Goal: Navigation & Orientation: Find specific page/section

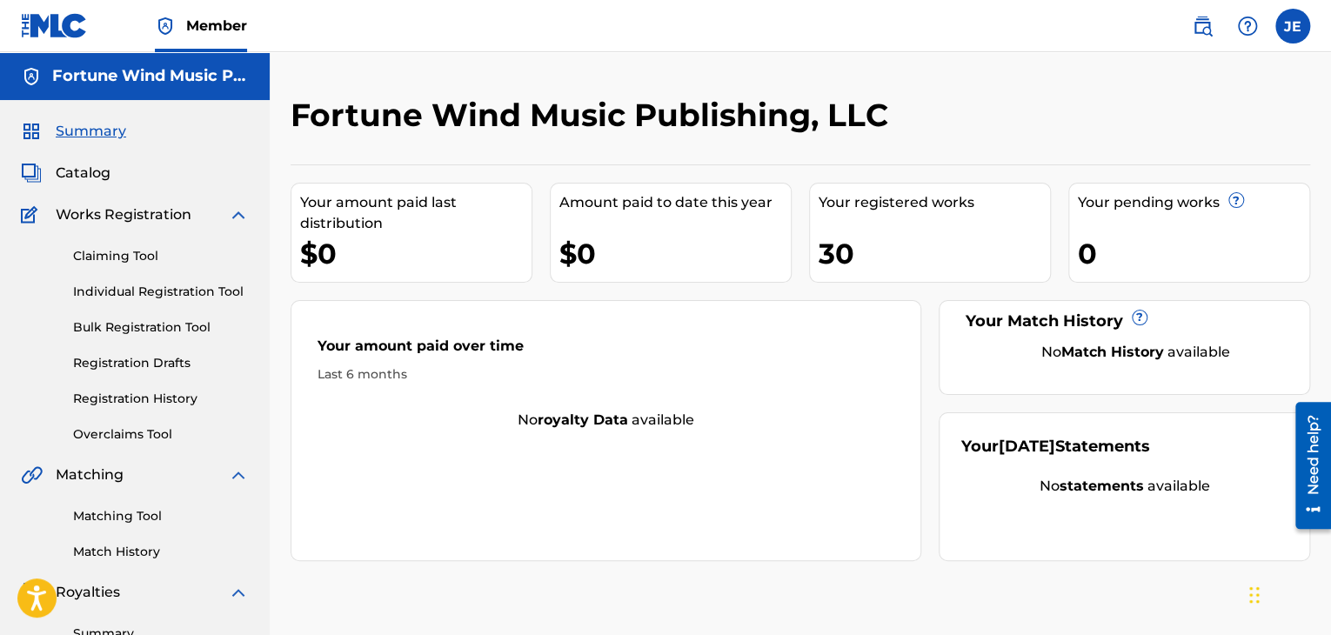
scroll to position [12, 0]
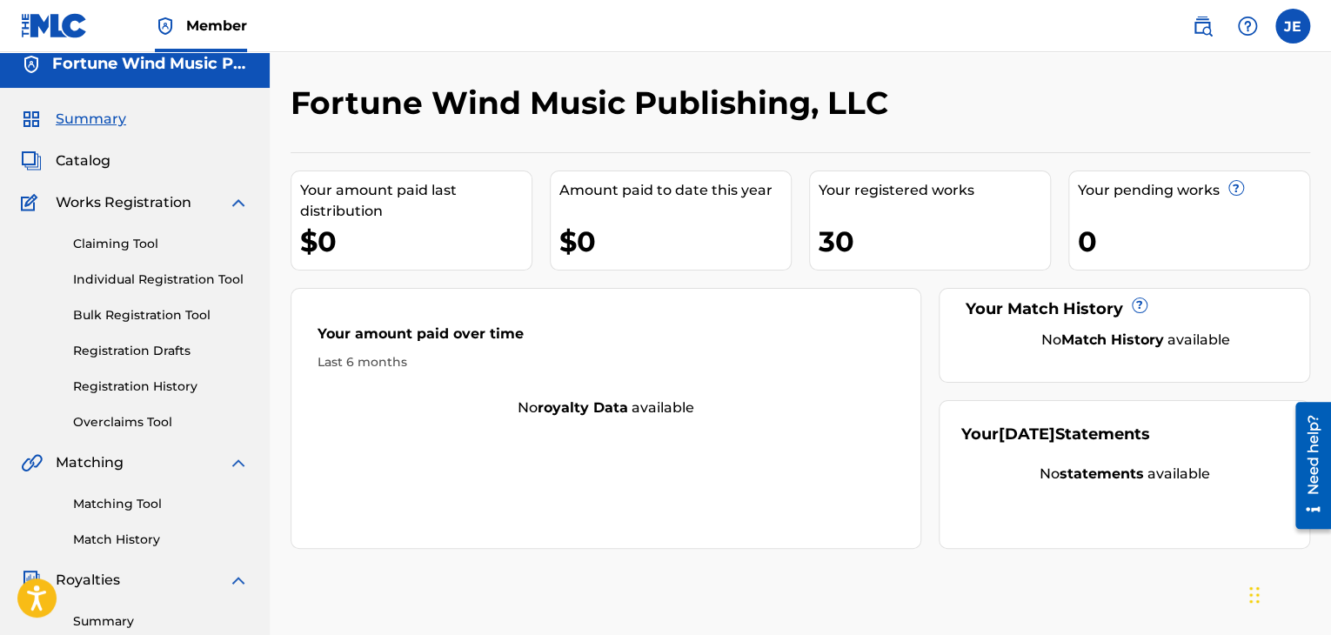
click at [94, 161] on span "Catalog" at bounding box center [83, 160] width 55 height 21
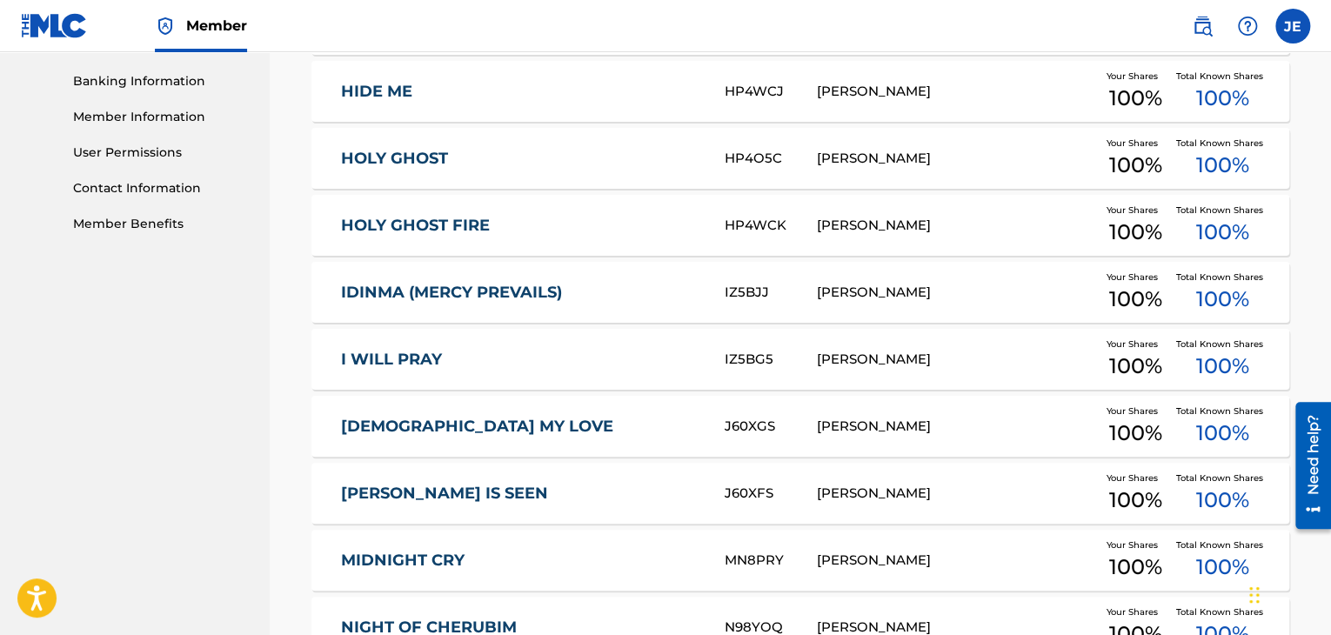
scroll to position [783, 0]
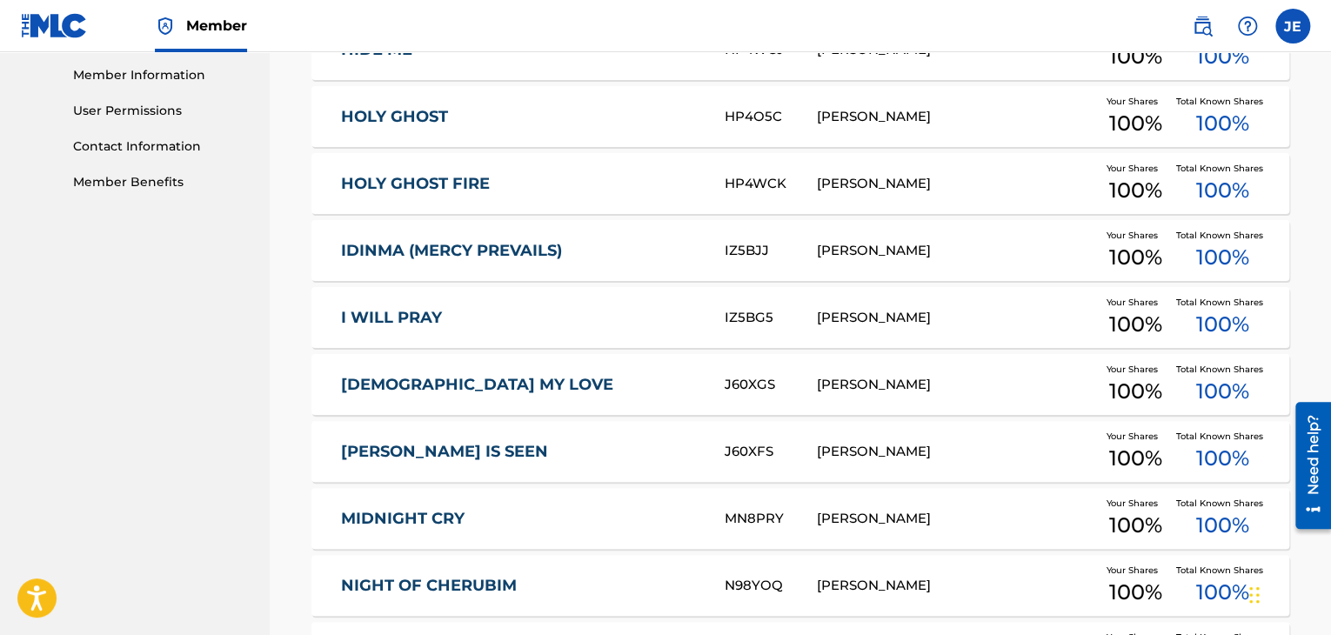
click at [580, 384] on link "[DEMOGRAPHIC_DATA] MY LOVE" at bounding box center [521, 385] width 360 height 20
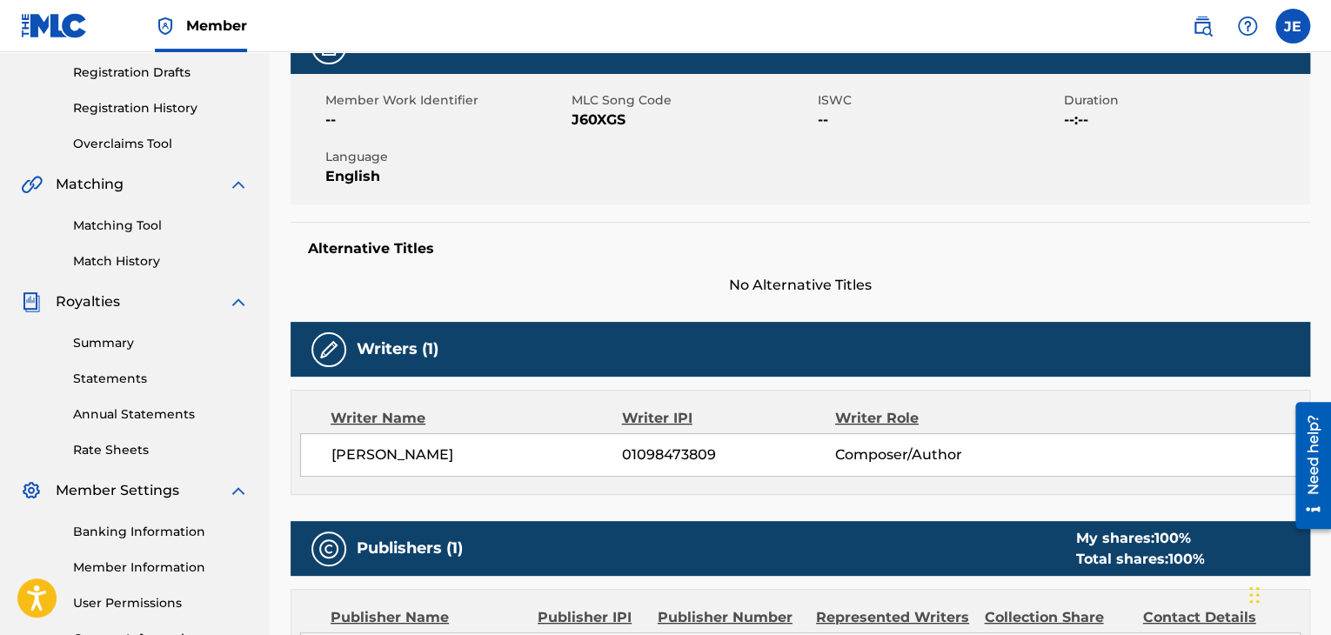
scroll to position [261, 0]
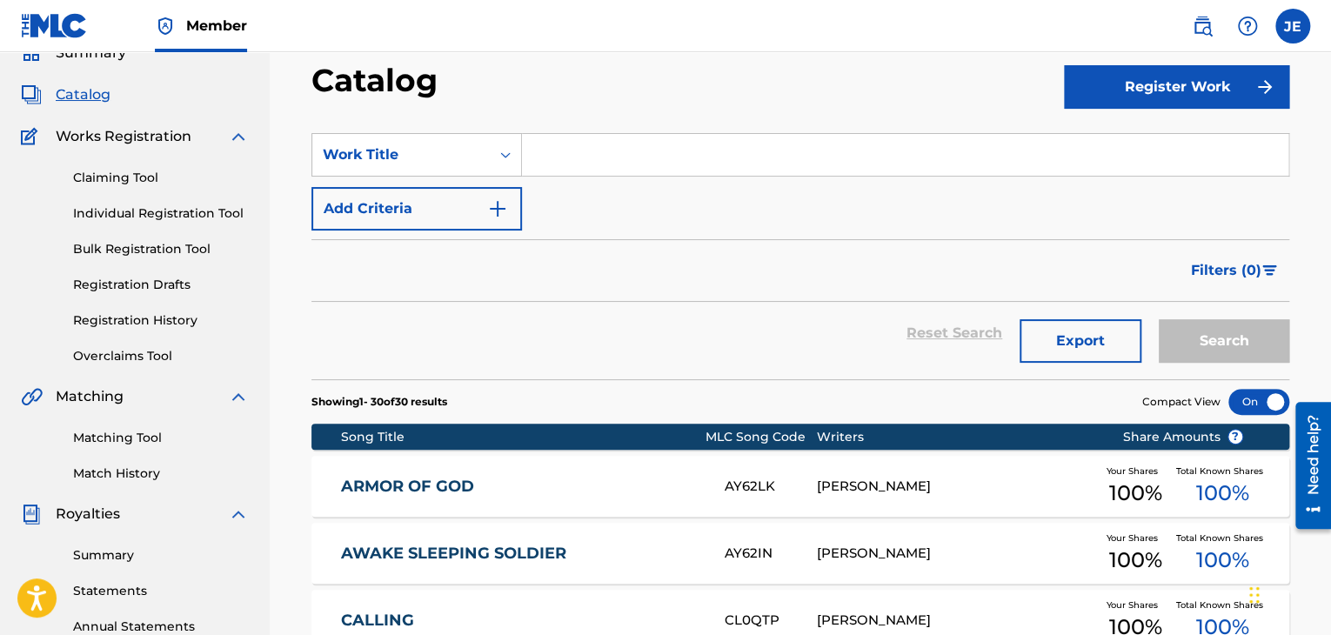
scroll to position [240, 0]
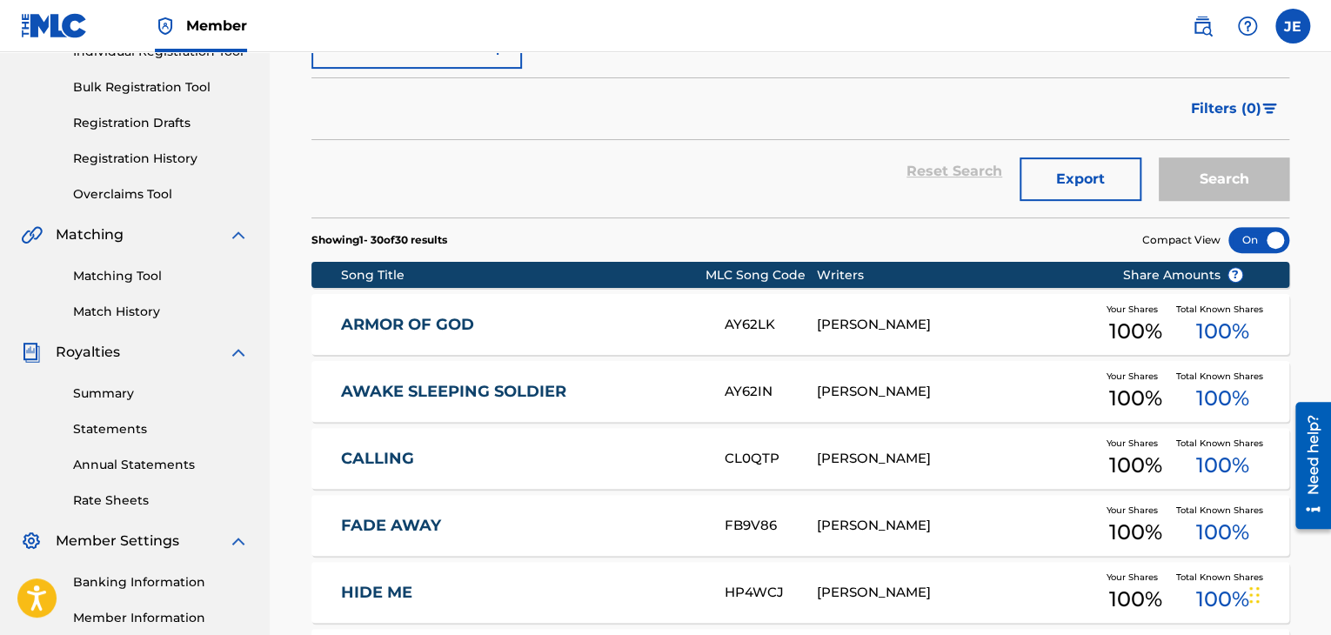
click at [672, 331] on link "ARMOR OF GOD" at bounding box center [521, 325] width 360 height 20
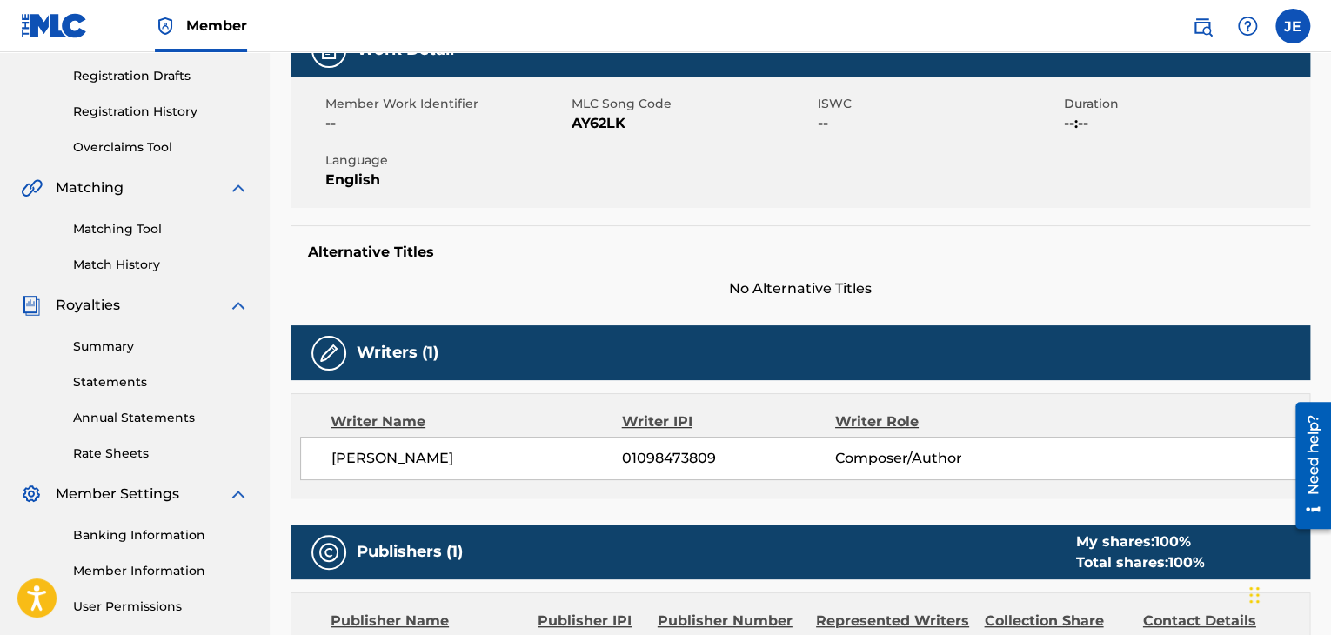
scroll to position [143, 0]
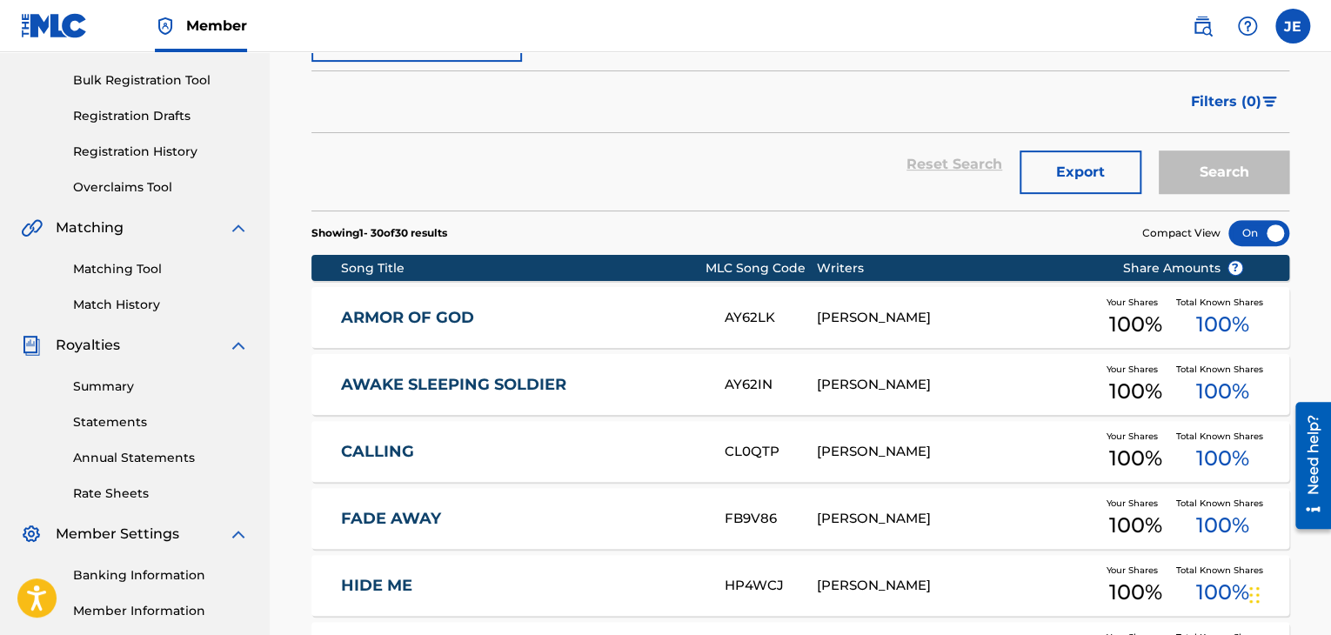
scroll to position [66, 0]
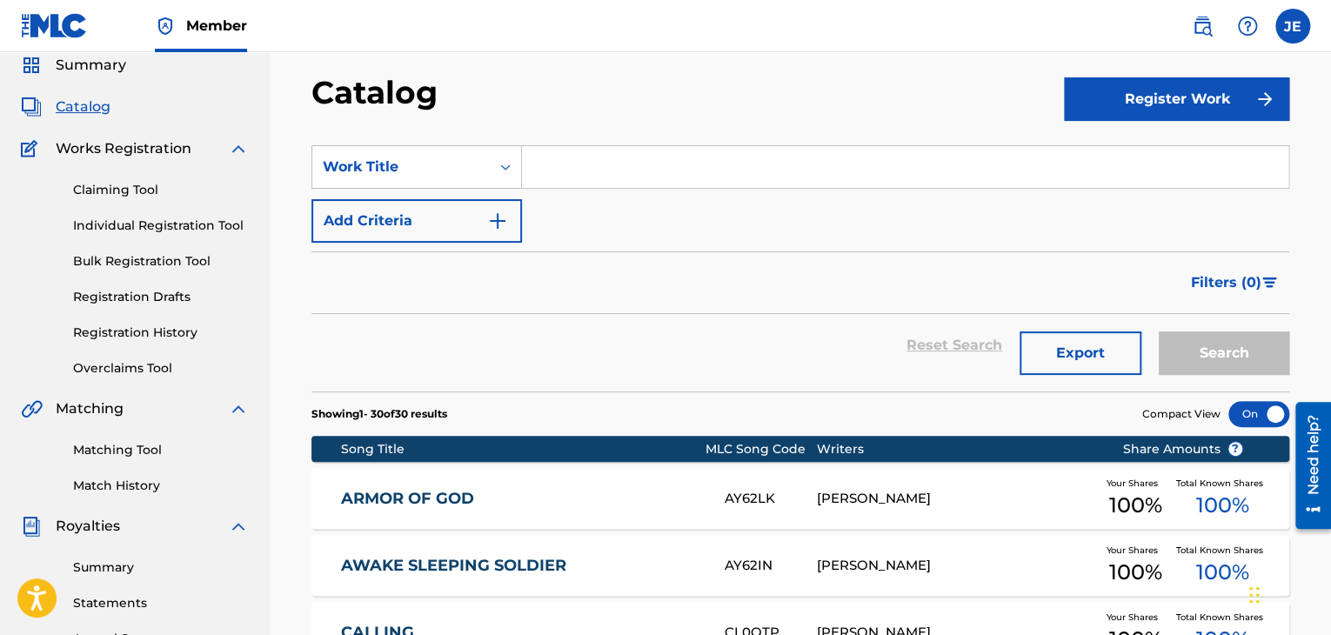
click at [81, 67] on span "Summary" at bounding box center [91, 65] width 70 height 21
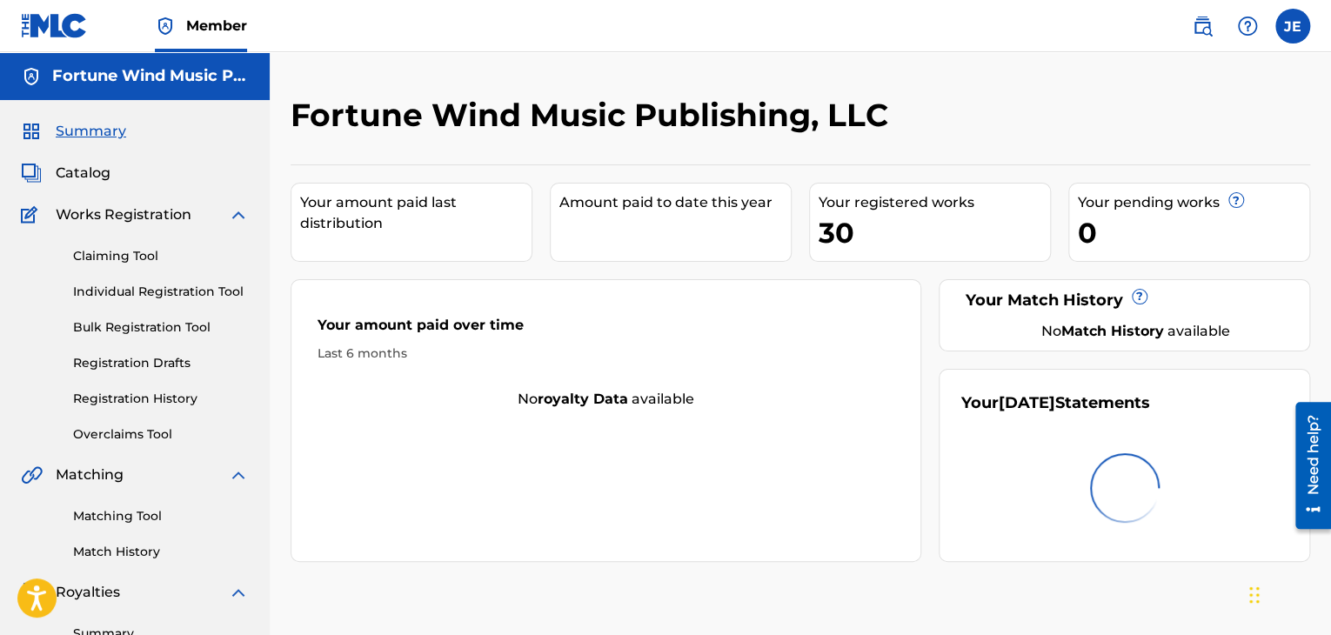
click at [911, 227] on div "Your registered works 30" at bounding box center [930, 222] width 242 height 79
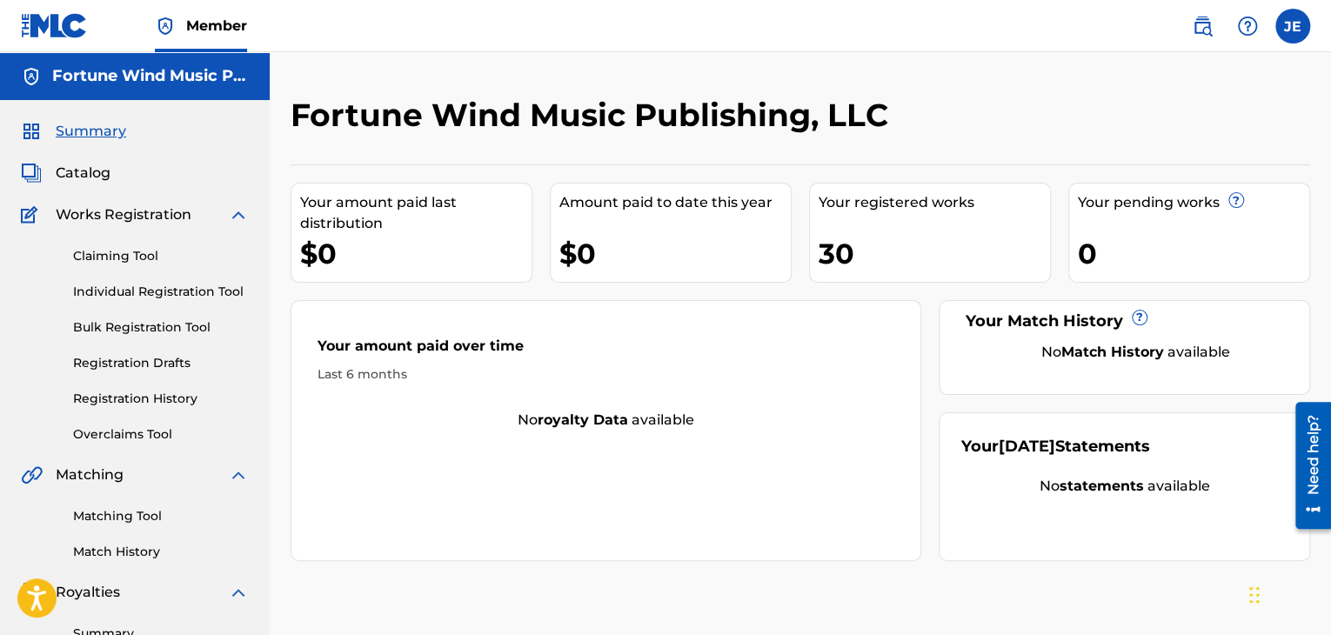
click at [97, 180] on span "Catalog" at bounding box center [83, 173] width 55 height 21
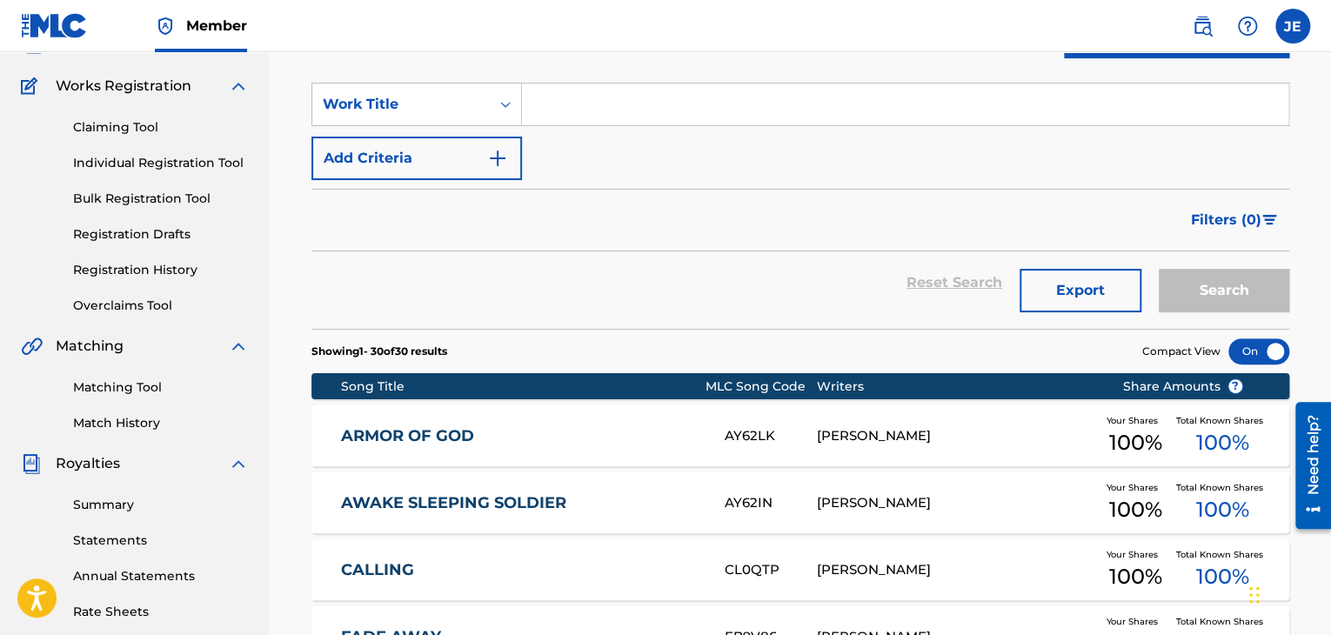
scroll to position [348, 0]
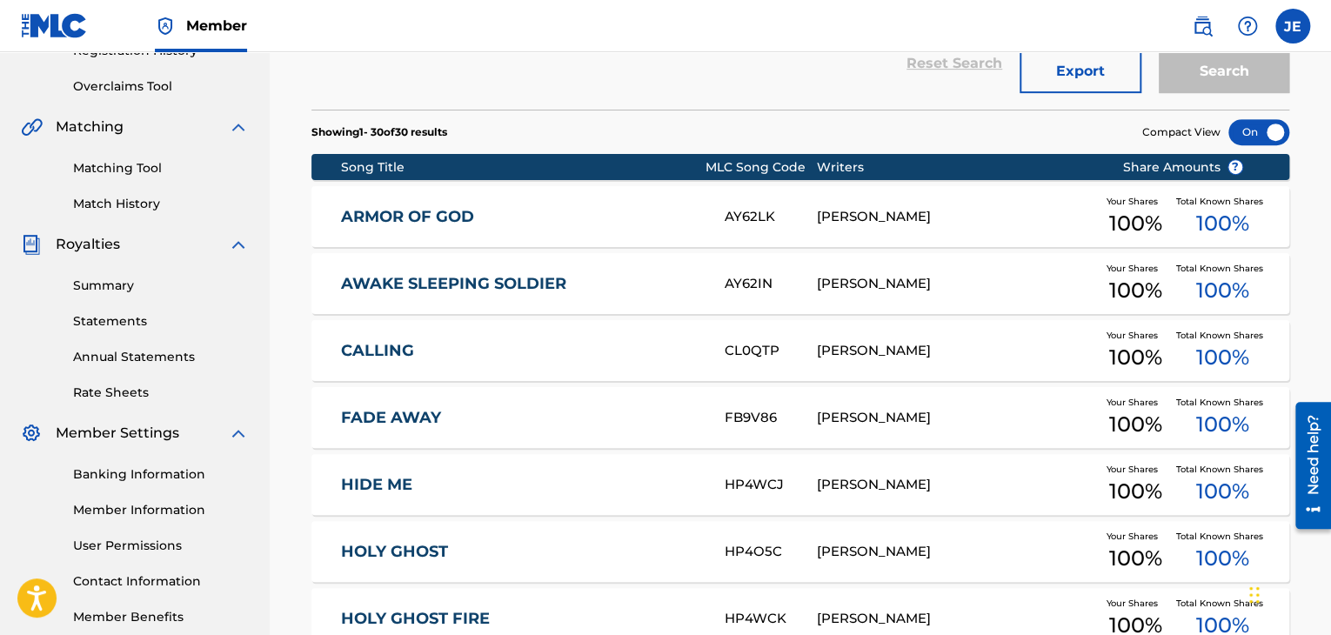
click at [836, 224] on div "[PERSON_NAME]" at bounding box center [956, 217] width 278 height 20
